Goal: Task Accomplishment & Management: Manage account settings

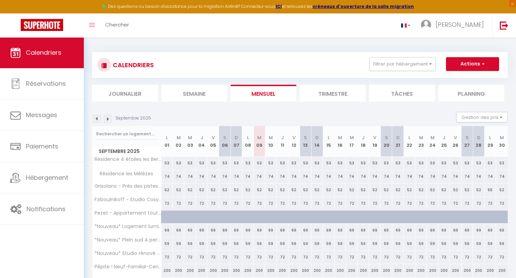
click at [106, 122] on img at bounding box center [108, 119] width 8 height 8
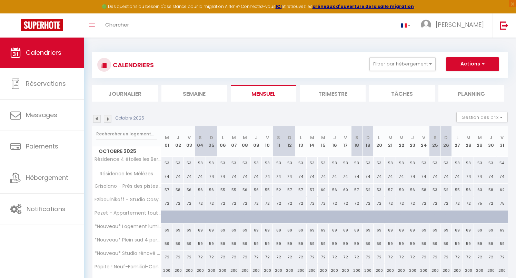
click at [109, 121] on img at bounding box center [108, 119] width 8 height 8
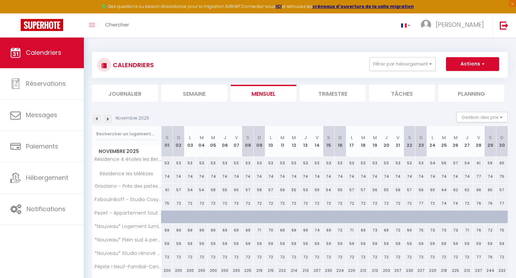
click at [109, 121] on img at bounding box center [108, 119] width 8 height 8
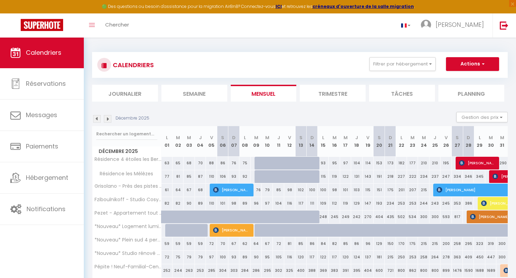
click at [108, 119] on img at bounding box center [108, 119] width 8 height 8
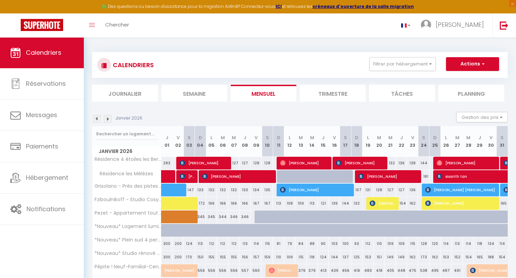
click at [108, 119] on img at bounding box center [108, 119] width 8 height 8
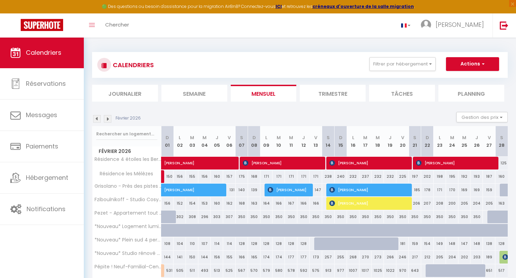
click at [108, 119] on img at bounding box center [108, 119] width 8 height 8
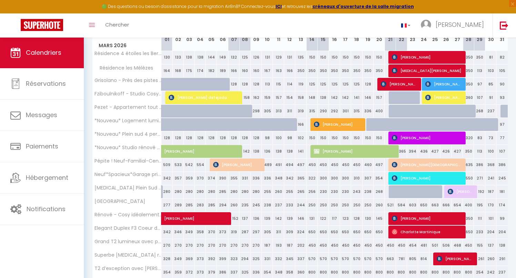
scroll to position [109, 0]
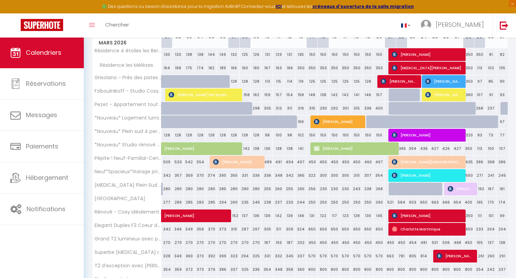
click at [47, 247] on div "Calendriers Réservations Messages Paiements Hébergement Notifications" at bounding box center [42, 164] width 84 height 255
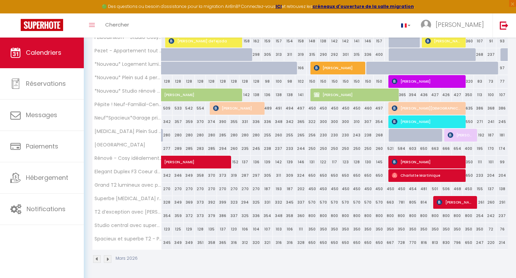
scroll to position [162, 0]
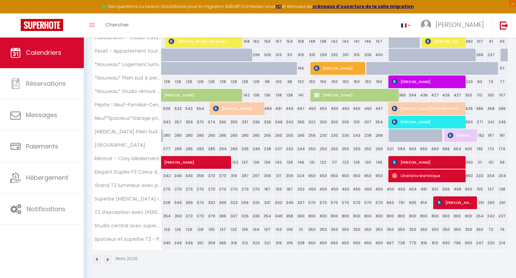
click at [427, 111] on span "[PERSON_NAME][DEMOGRAPHIC_DATA]" at bounding box center [427, 108] width 70 height 13
select select "OK"
select select "KO"
select select "0"
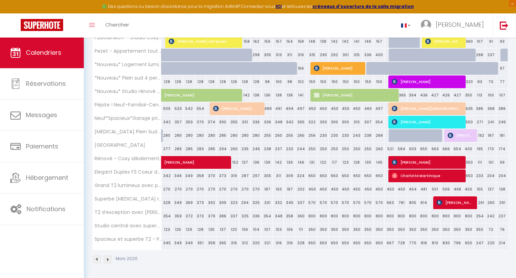
select select "1"
select select
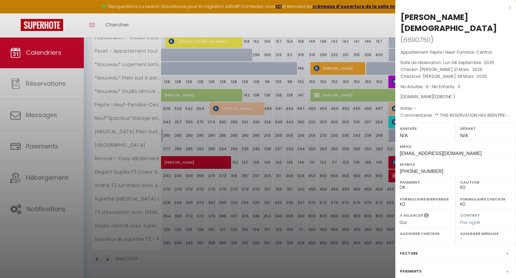
click at [393, 111] on div at bounding box center [258, 139] width 516 height 278
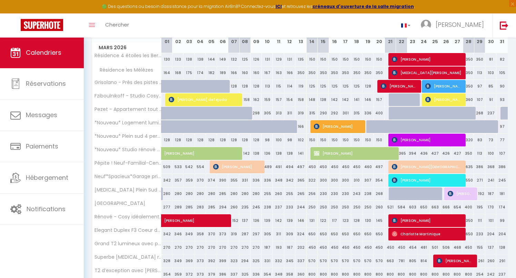
scroll to position [108, 0]
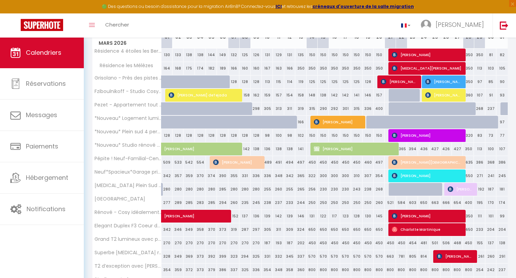
click at [407, 174] on span "[PERSON_NAME]" at bounding box center [427, 175] width 70 height 13
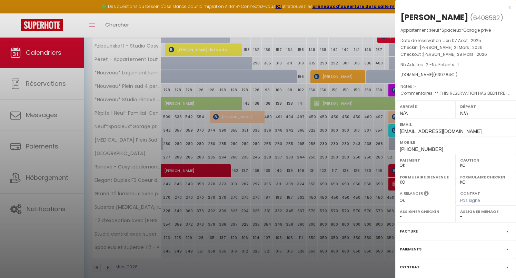
scroll to position [152, 0]
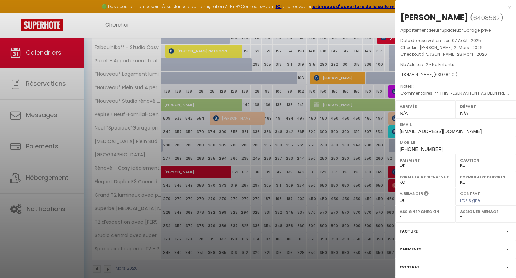
click at [324, 183] on div at bounding box center [258, 139] width 516 height 278
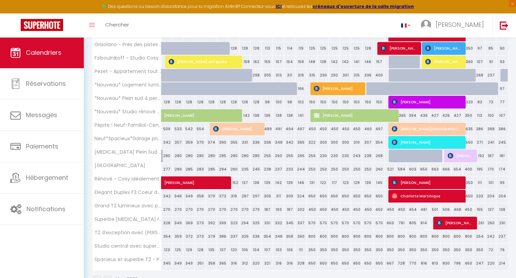
scroll to position [142, 0]
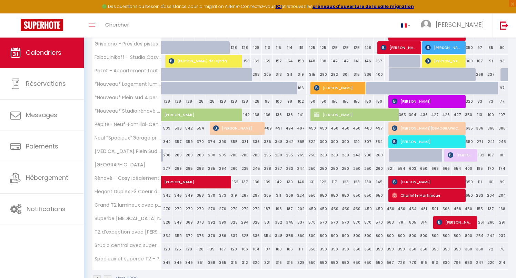
click at [396, 183] on img at bounding box center [395, 182] width 6 height 6
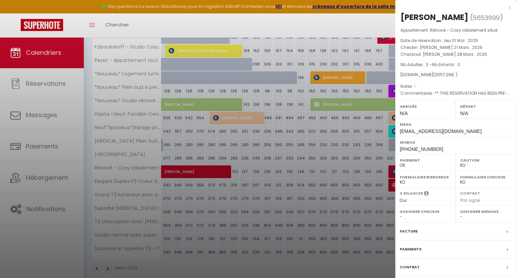
scroll to position [158, 0]
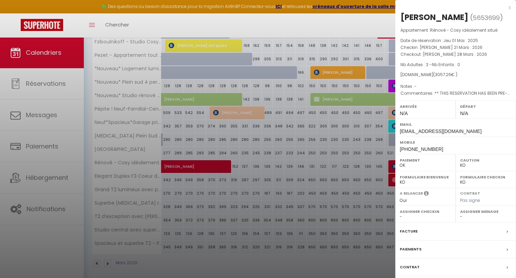
click at [345, 179] on div at bounding box center [258, 139] width 516 height 278
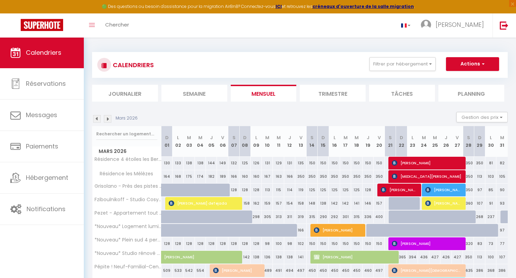
scroll to position [0, 0]
click at [96, 120] on img at bounding box center [97, 119] width 8 height 8
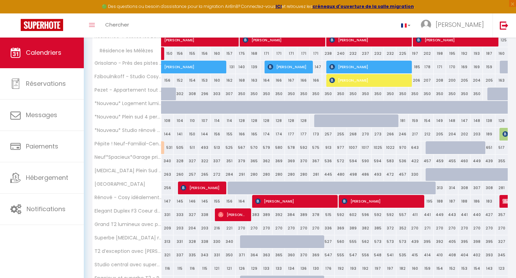
scroll to position [128, 0]
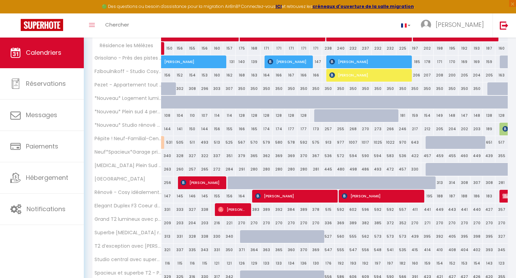
click at [355, 195] on span "[PERSON_NAME]" at bounding box center [381, 196] width 79 height 13
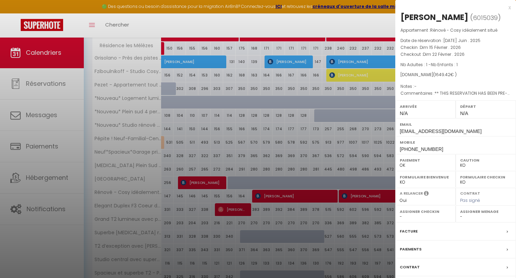
click at [331, 166] on div at bounding box center [258, 139] width 516 height 278
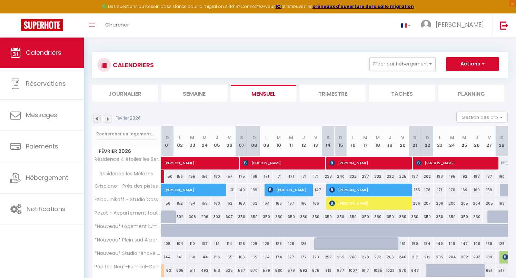
scroll to position [0, 0]
click at [288, 113] on div "Février 2026 Gestion des prix Nb Nuits minimum Règles Disponibilité" at bounding box center [299, 119] width 415 height 14
click at [98, 120] on img at bounding box center [97, 119] width 8 height 8
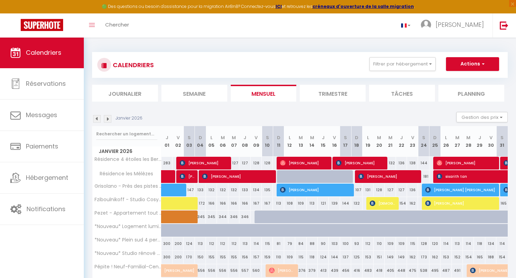
click at [108, 120] on img at bounding box center [108, 119] width 8 height 8
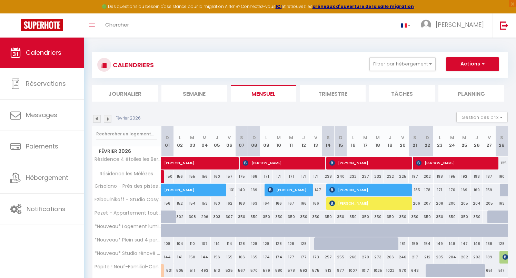
click at [108, 120] on img at bounding box center [108, 119] width 8 height 8
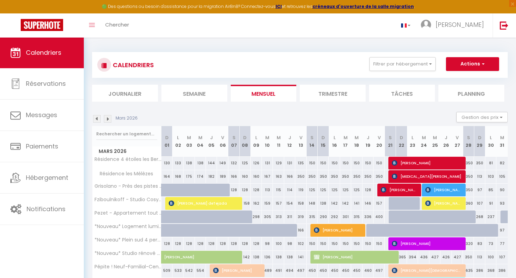
click at [98, 118] on img at bounding box center [97, 119] width 8 height 8
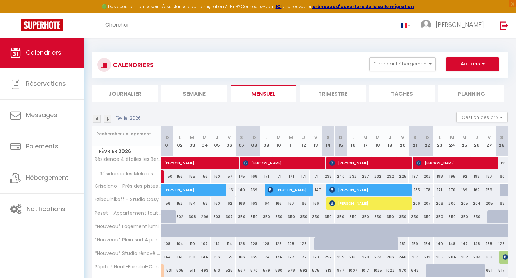
click at [110, 119] on img at bounding box center [108, 119] width 8 height 8
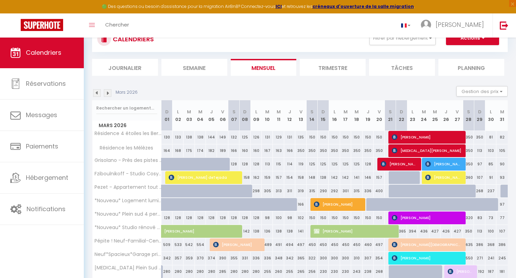
scroll to position [33, 0]
